Goal: Transaction & Acquisition: Obtain resource

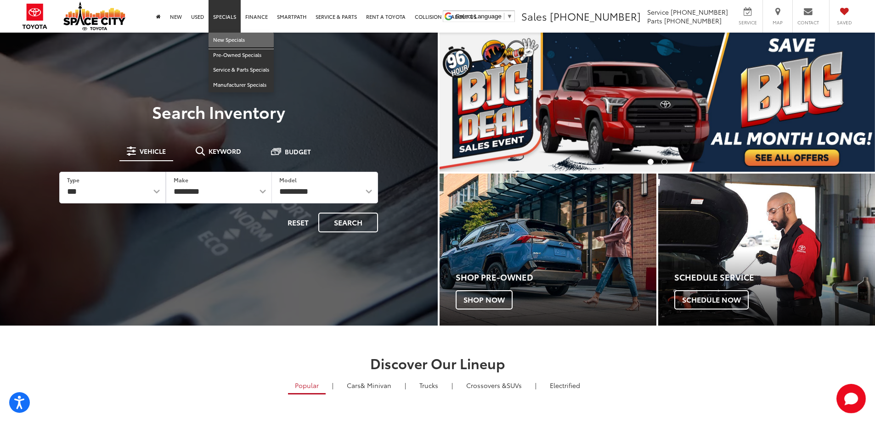
click at [225, 44] on link "New Specials" at bounding box center [240, 40] width 65 height 15
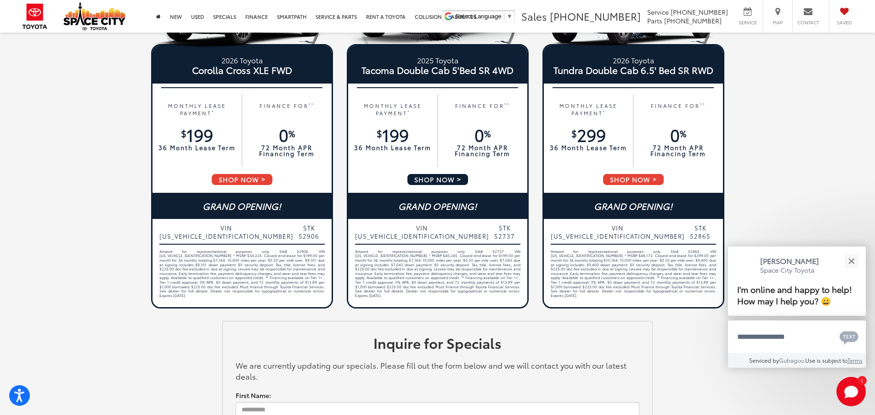
scroll to position [566, 0]
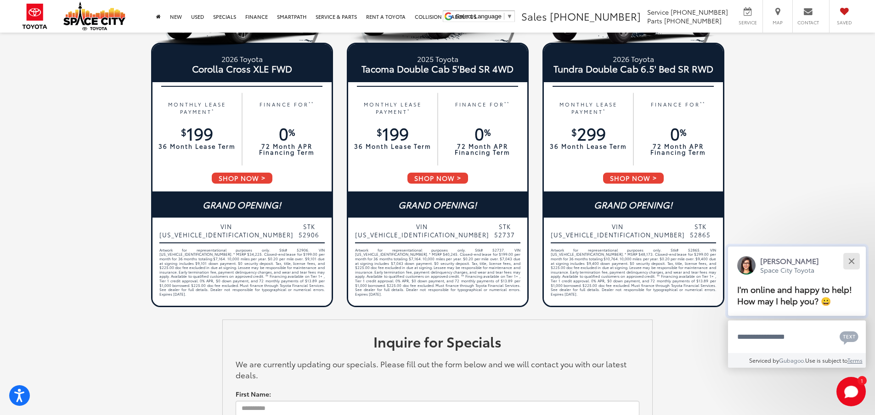
click at [850, 267] on button "Close" at bounding box center [851, 261] width 20 height 20
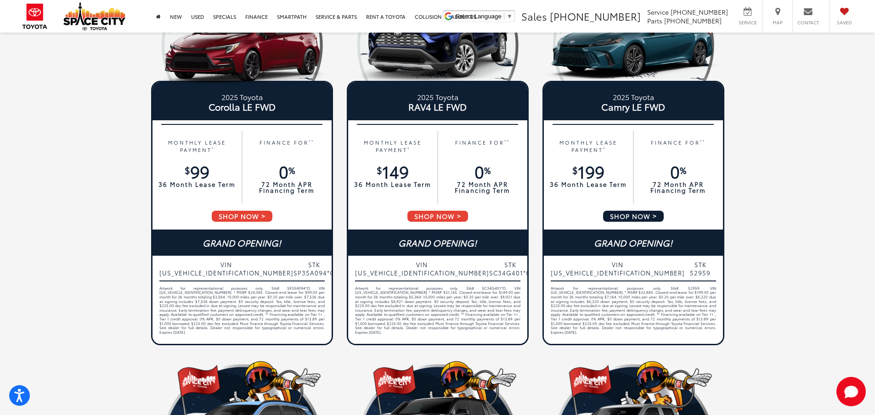
scroll to position [138, 0]
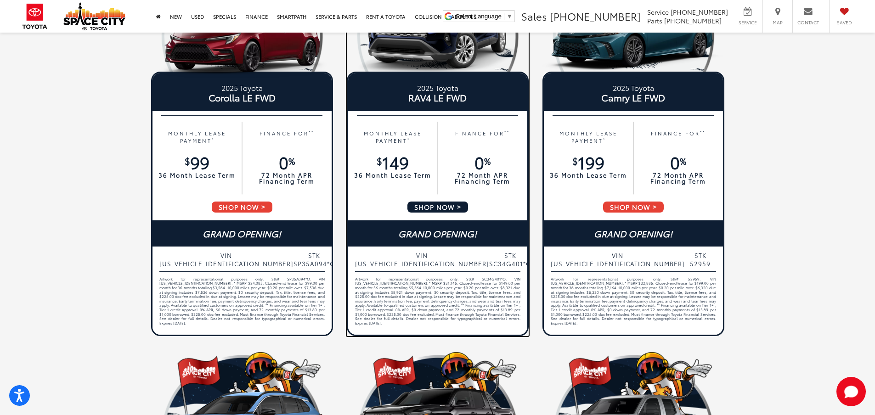
click at [480, 173] on span "0 %" at bounding box center [482, 161] width 16 height 23
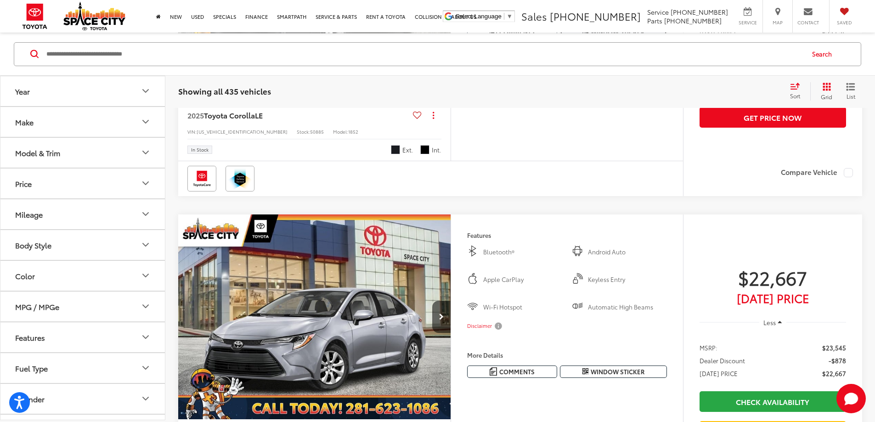
click at [607, 36] on span "Window Sticker" at bounding box center [618, 32] width 54 height 9
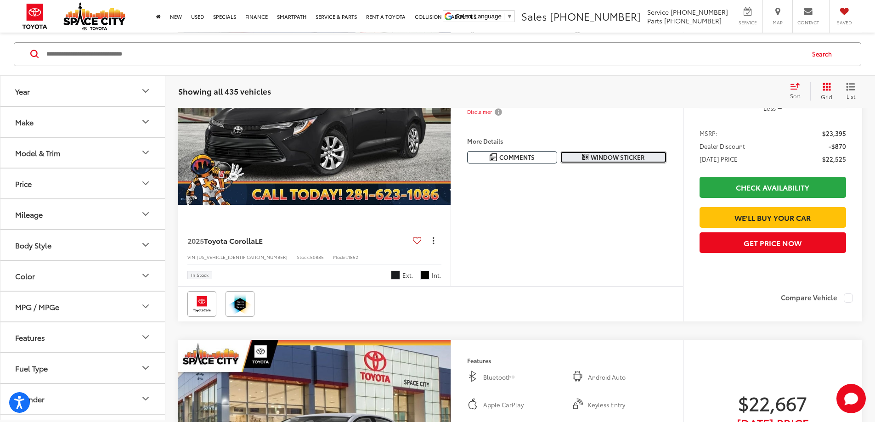
scroll to position [184, 0]
